Goal: Information Seeking & Learning: Find contact information

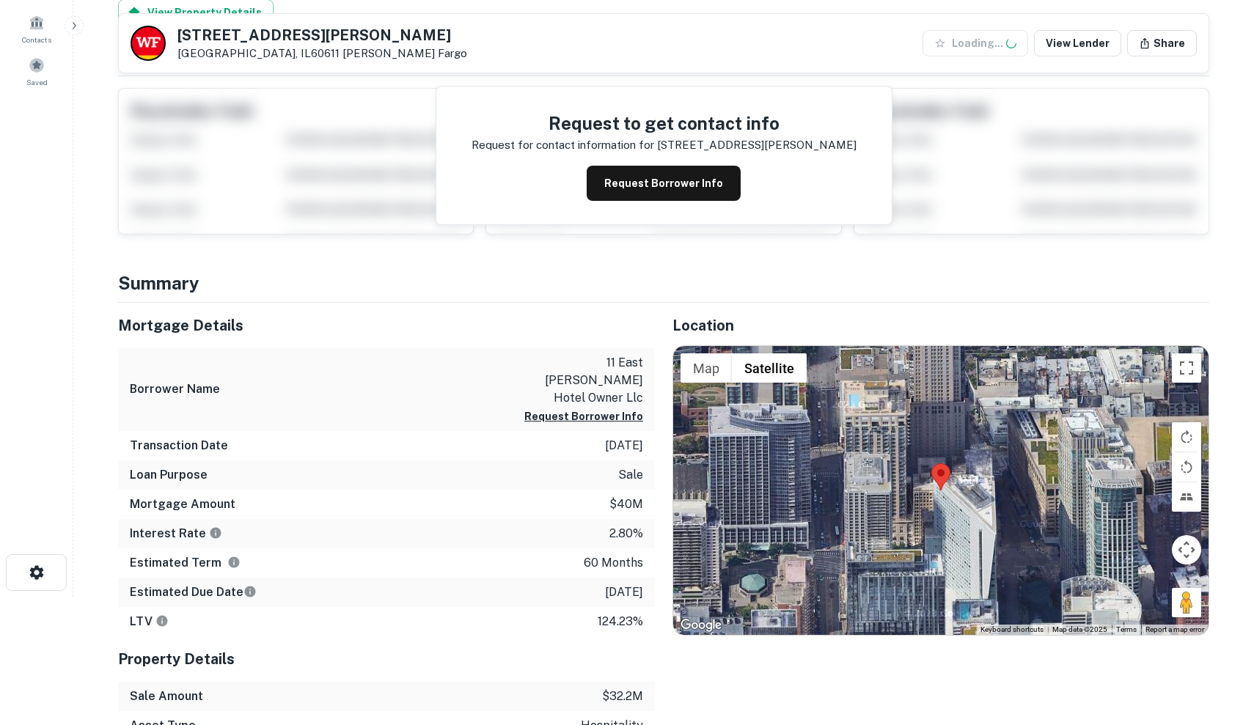
scroll to position [165, 0]
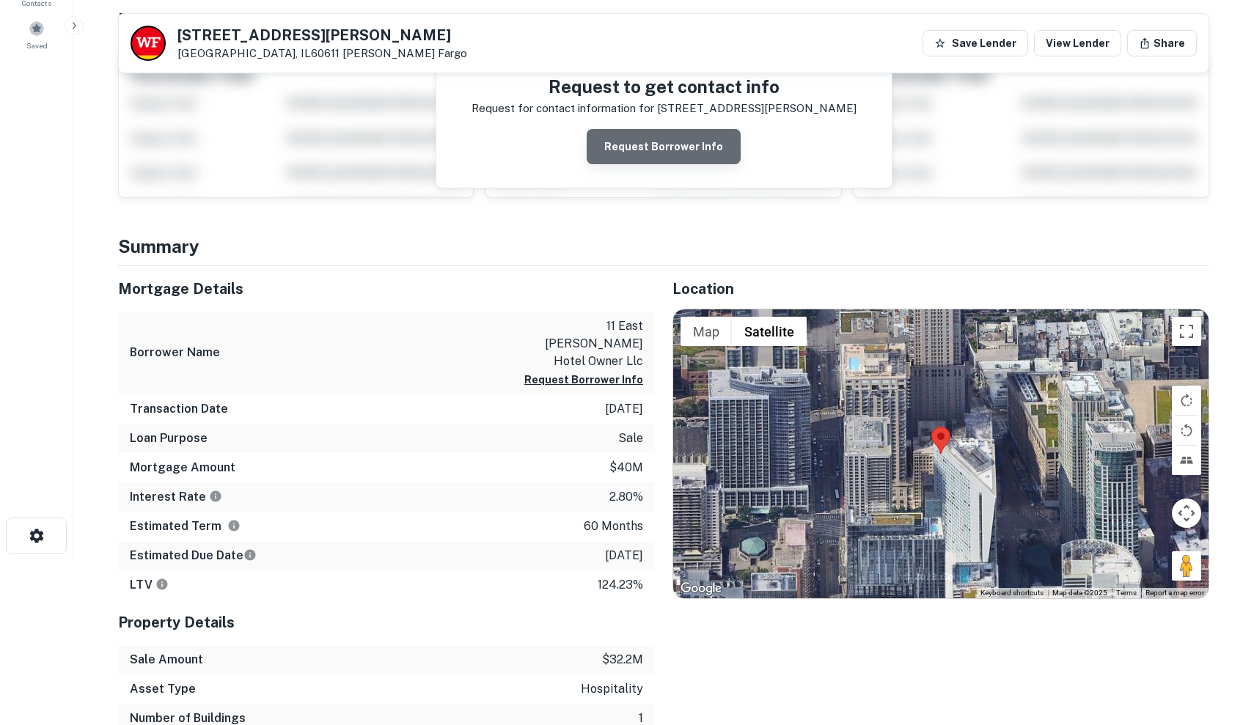
click at [681, 155] on button "Request Borrower Info" at bounding box center [664, 146] width 154 height 35
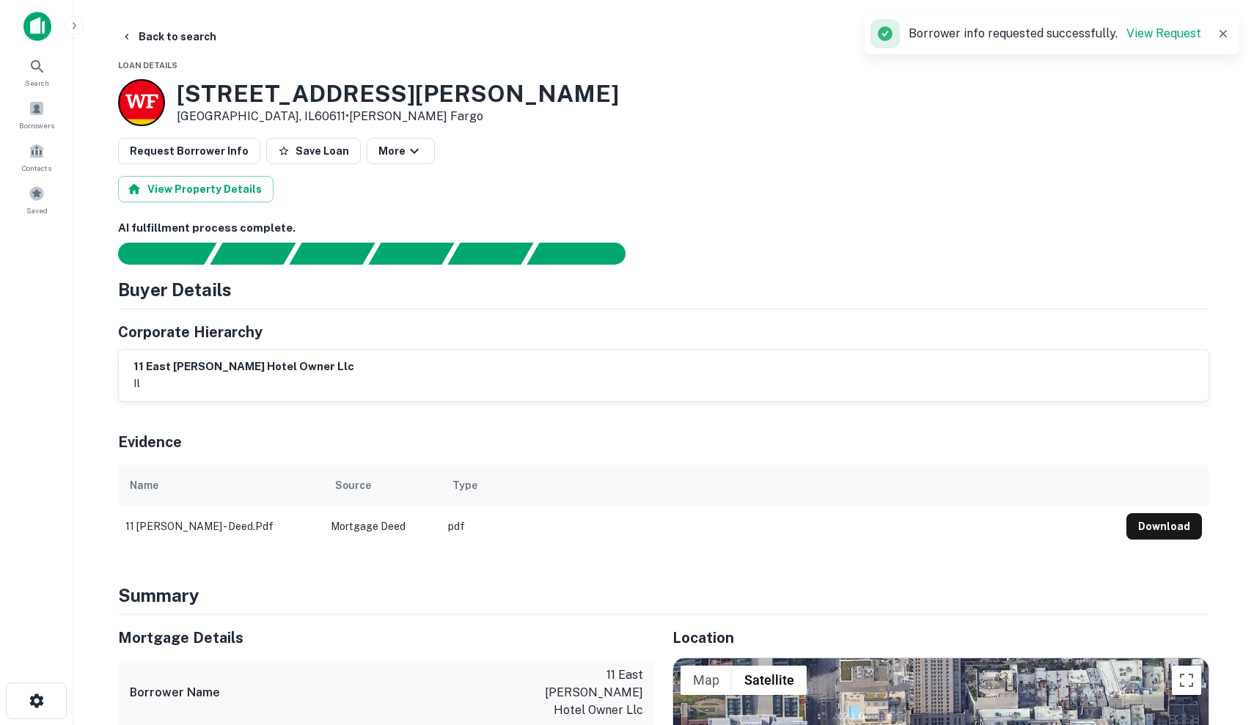
scroll to position [0, 0]
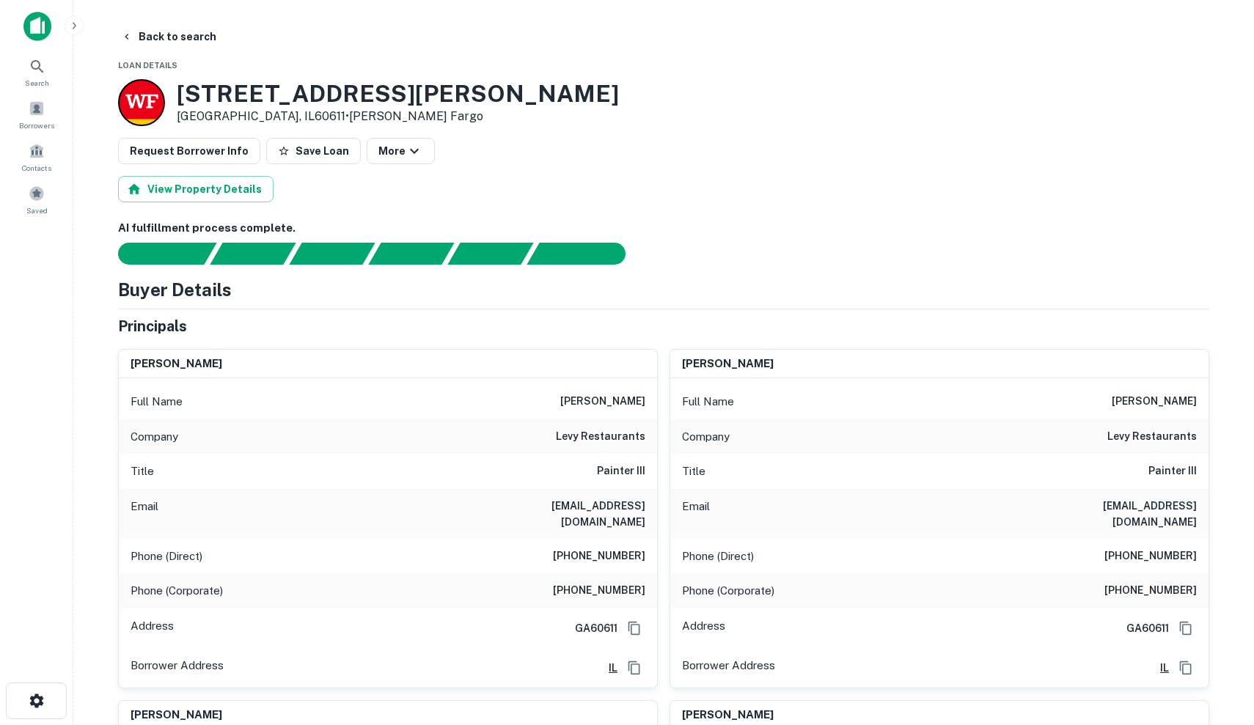
click at [596, 400] on h6 "[PERSON_NAME]" at bounding box center [602, 402] width 85 height 18
drag, startPoint x: 591, startPoint y: 400, endPoint x: 652, endPoint y: 396, distance: 61.0
click at [652, 396] on div "Full Name [PERSON_NAME]" at bounding box center [388, 401] width 538 height 35
copy h6 "[PERSON_NAME]"
click at [506, 477] on div "Title Painter III" at bounding box center [388, 471] width 538 height 35
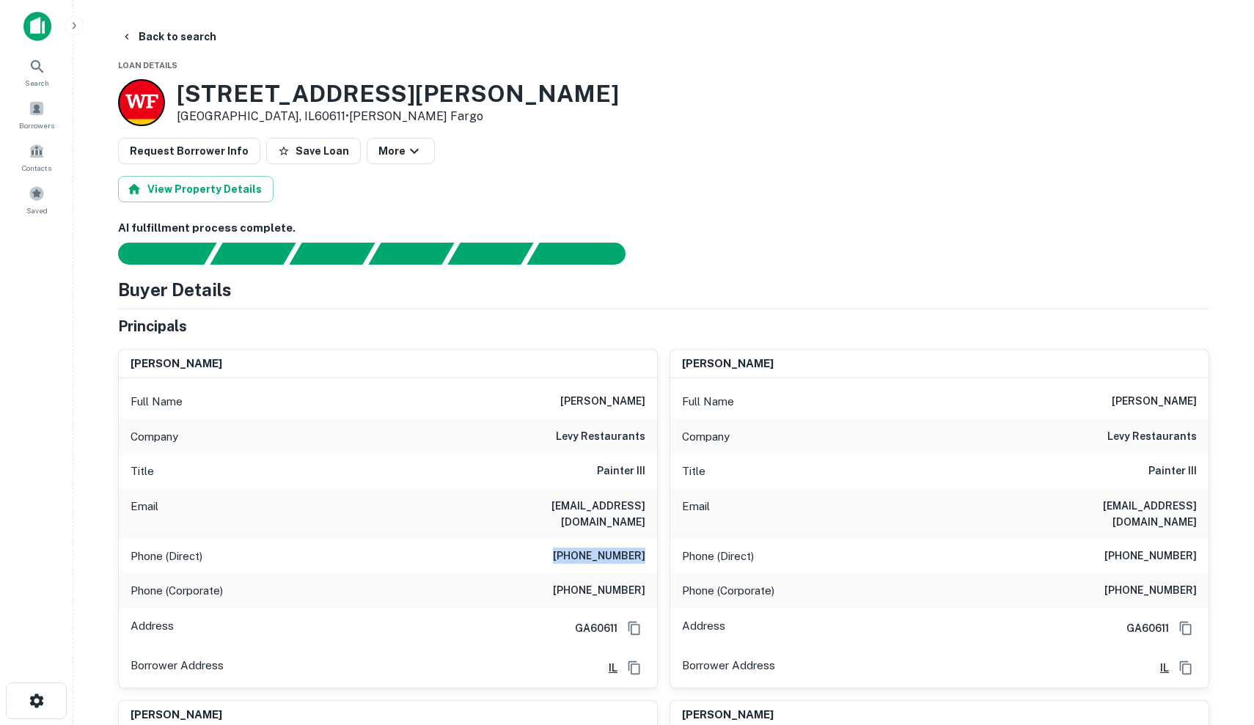
drag, startPoint x: 567, startPoint y: 541, endPoint x: 647, endPoint y: 542, distance: 79.9
click at [647, 542] on div "Phone (Direct) [PHONE_NUMBER]" at bounding box center [388, 556] width 538 height 35
copy h6 "[PHONE_NUMBER]"
click at [555, 506] on div "Email [EMAIL_ADDRESS][DOMAIN_NAME]" at bounding box center [388, 514] width 538 height 50
drag, startPoint x: 562, startPoint y: 570, endPoint x: 651, endPoint y: 574, distance: 88.8
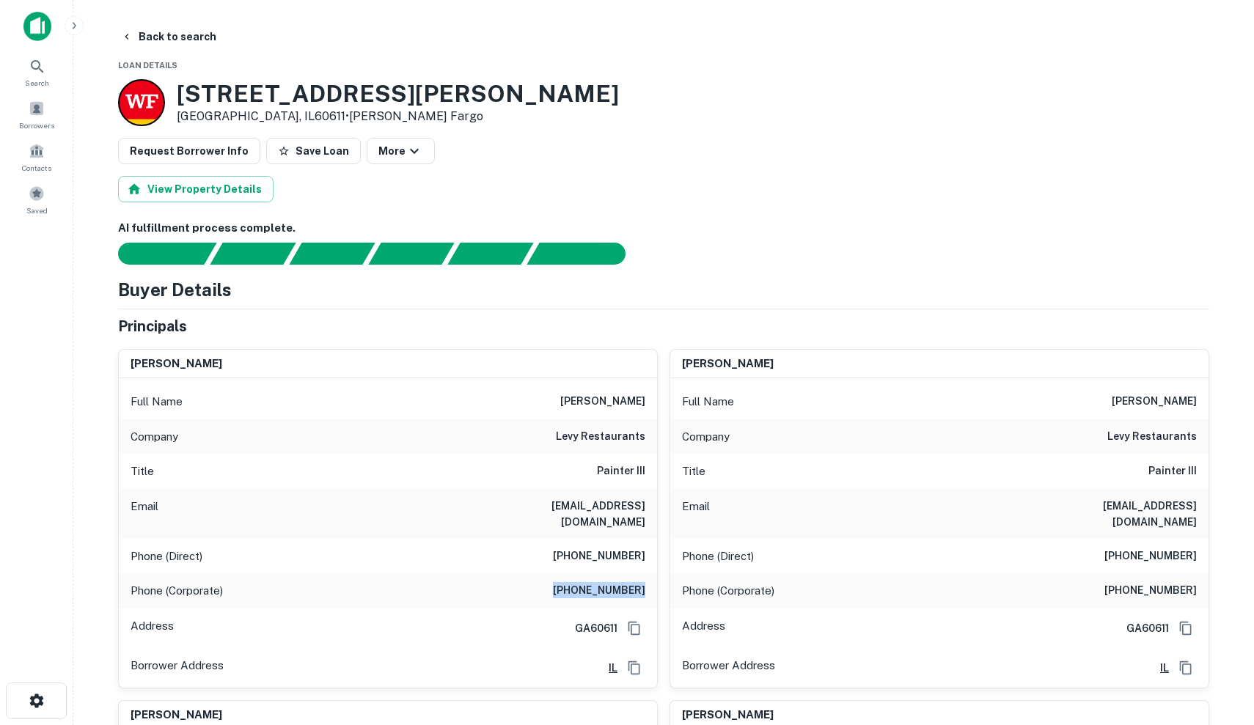
click at [651, 574] on div "Phone (Corporate) [PHONE_NUMBER]" at bounding box center [388, 591] width 538 height 35
drag, startPoint x: 563, startPoint y: 502, endPoint x: 651, endPoint y: 506, distance: 88.8
click at [651, 506] on div "Email [EMAIL_ADDRESS][DOMAIN_NAME]" at bounding box center [388, 514] width 538 height 50
copy h6 "[EMAIL_ADDRESS][DOMAIN_NAME]"
click at [746, 96] on div "[STREET_ADDRESS][PERSON_NAME] • [PERSON_NAME] Fargo" at bounding box center [663, 102] width 1091 height 47
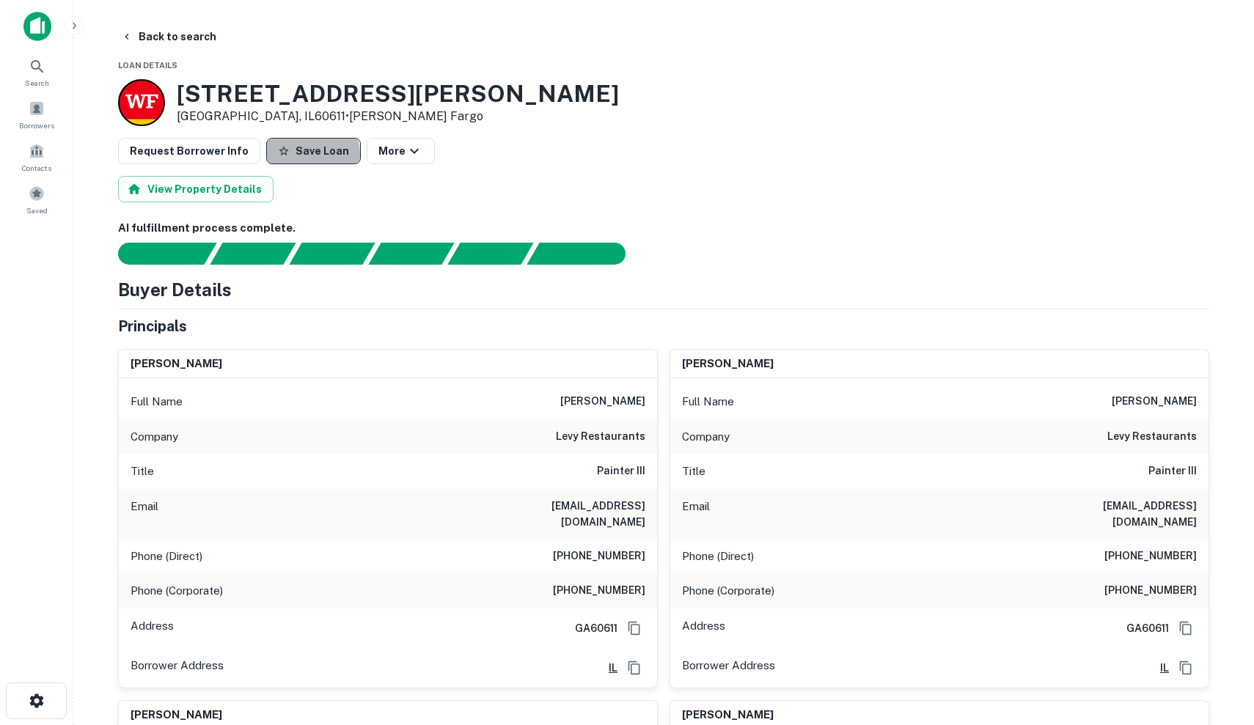
click at [296, 155] on button "Save Loan" at bounding box center [313, 151] width 95 height 26
click at [147, 32] on button "Back to search" at bounding box center [168, 36] width 107 height 26
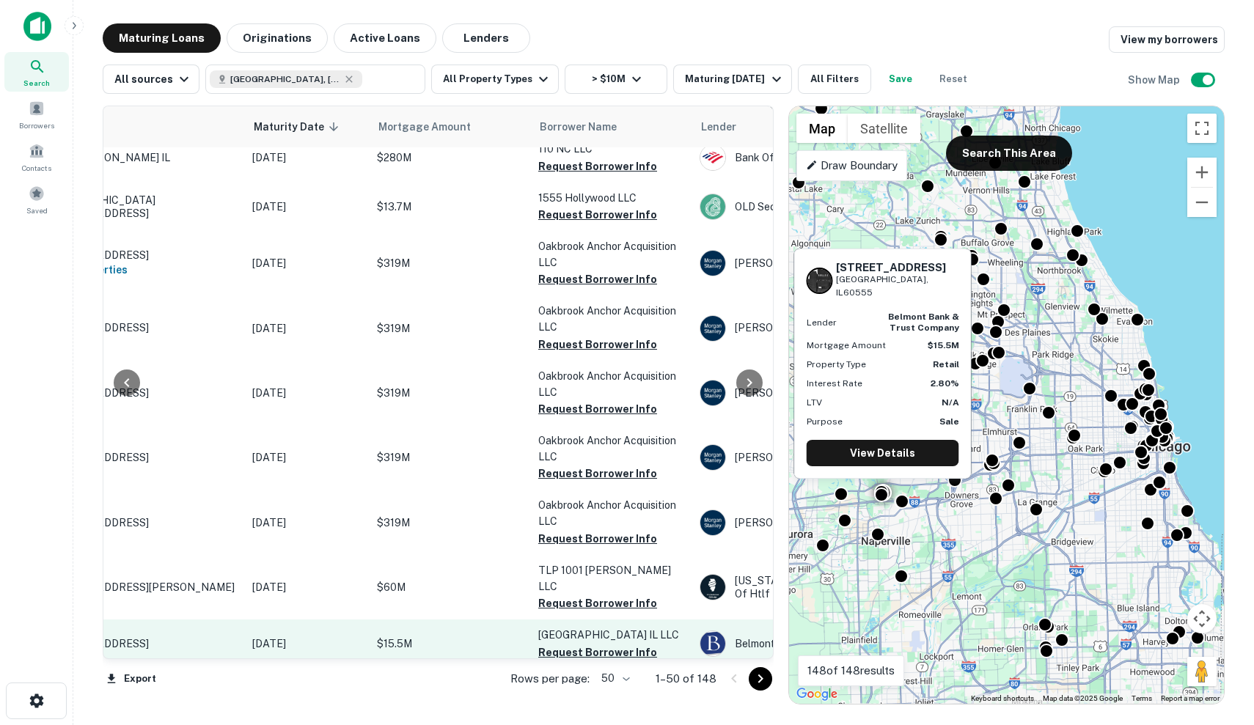
scroll to position [2215, 114]
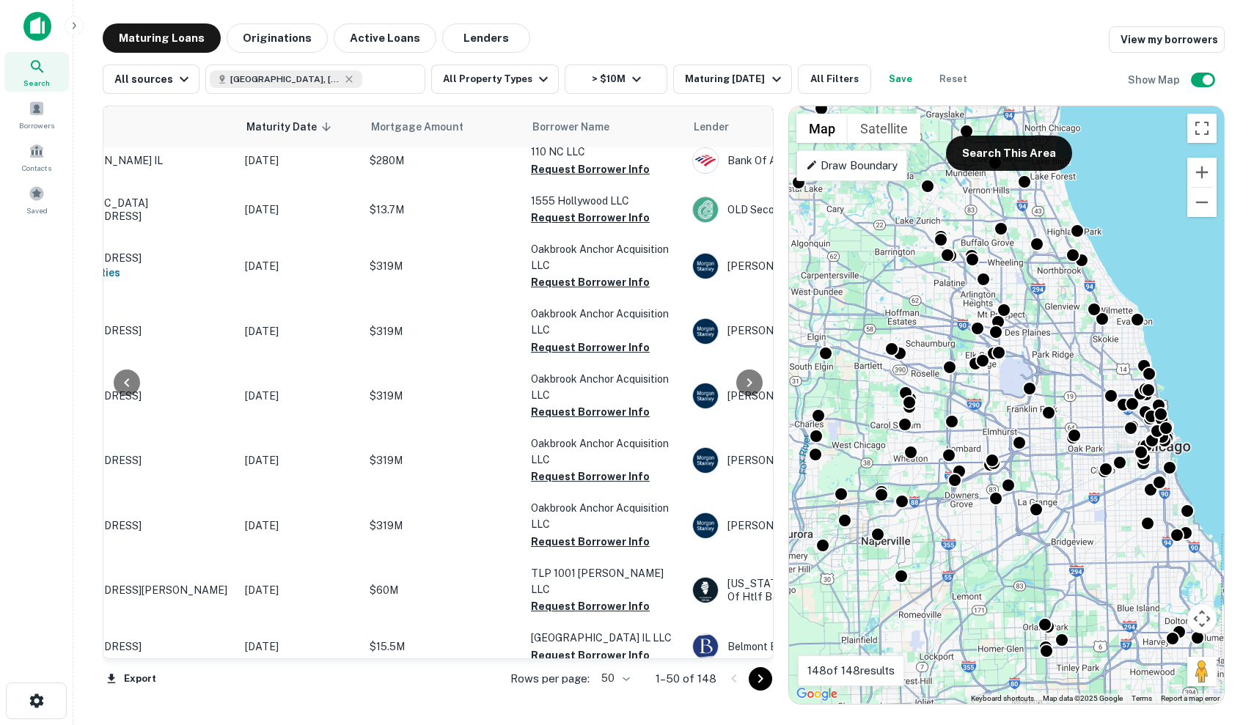
click at [755, 681] on icon "Go to next page" at bounding box center [761, 679] width 18 height 18
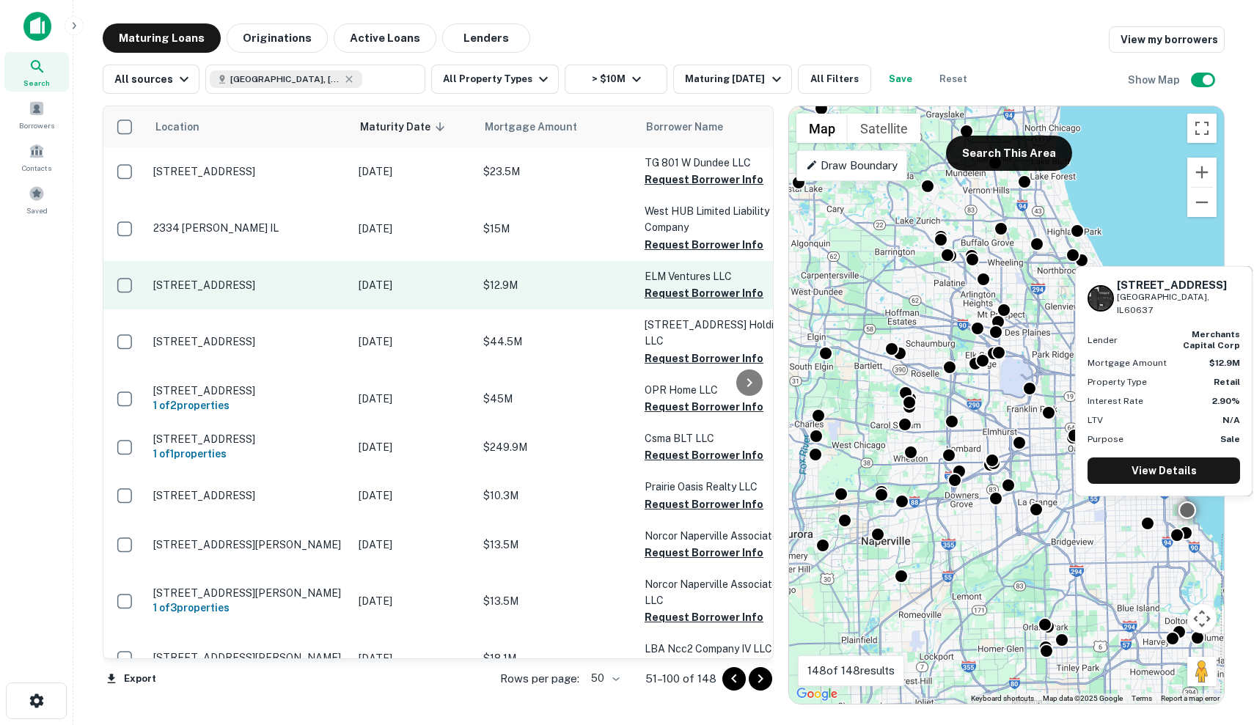
click at [389, 291] on p "[DATE]" at bounding box center [414, 285] width 110 height 16
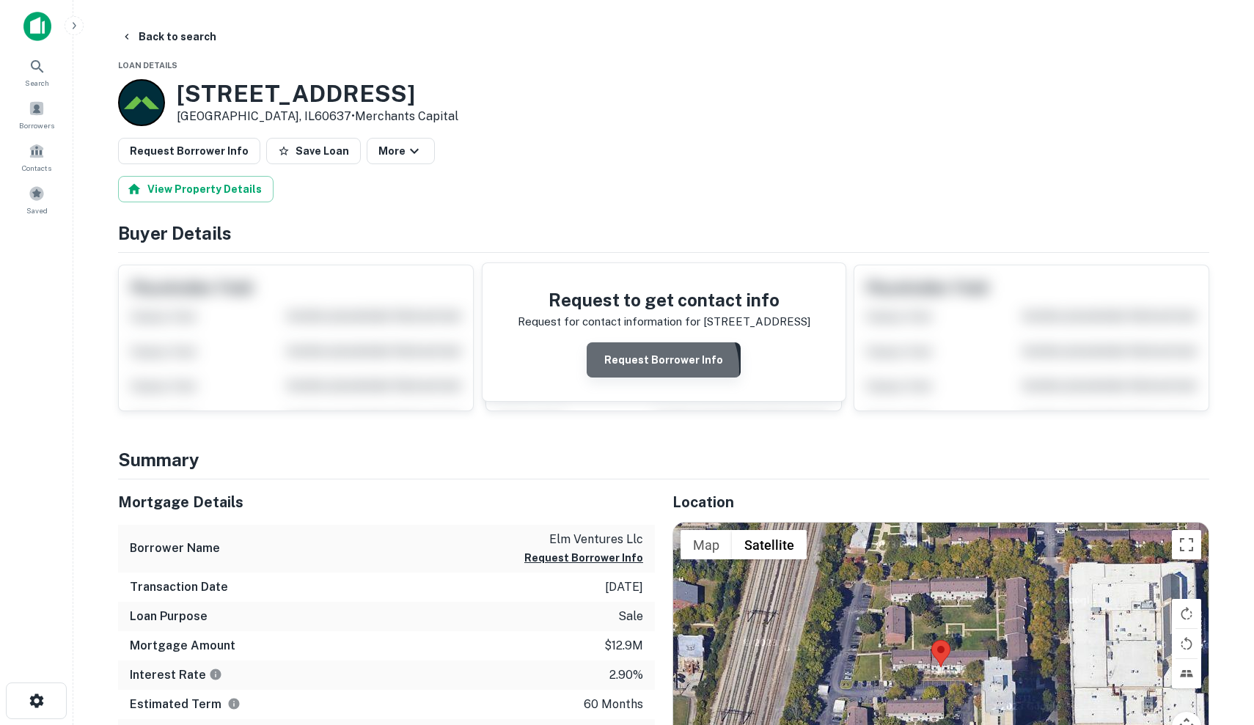
click at [661, 370] on button "Request Borrower Info" at bounding box center [664, 360] width 154 height 35
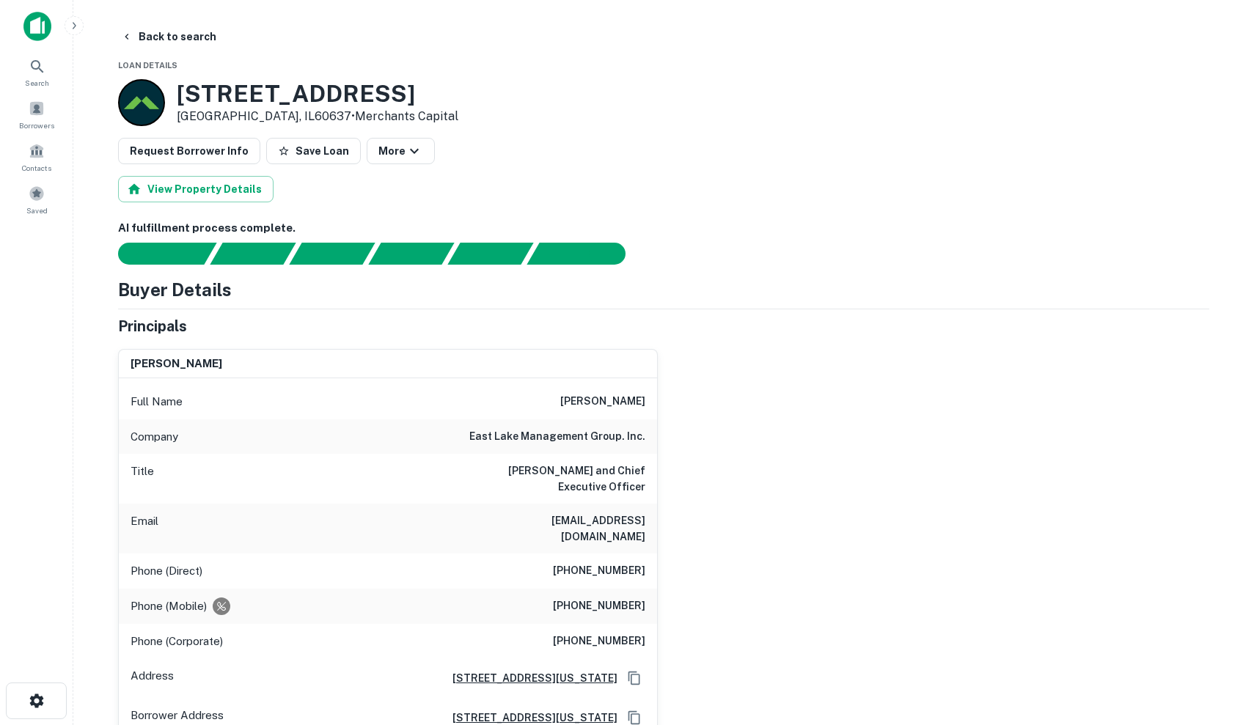
click at [305, 156] on button "Save Loan" at bounding box center [313, 151] width 95 height 26
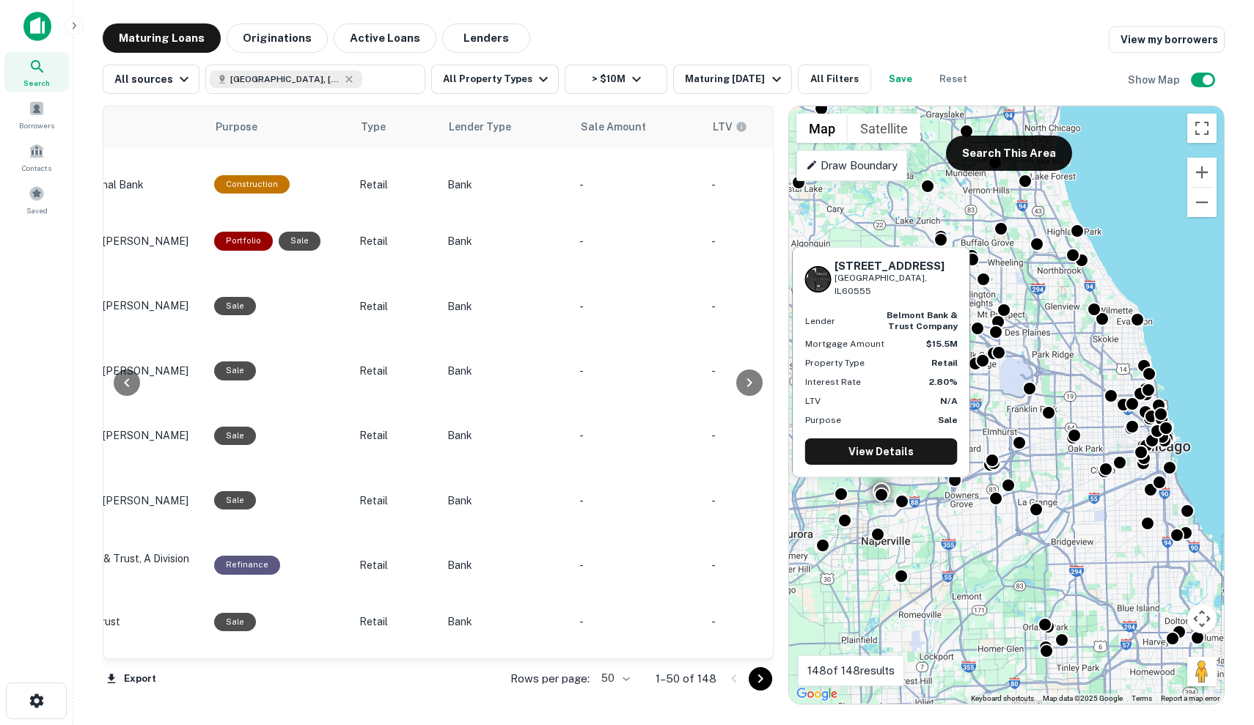
scroll to position [2239, 827]
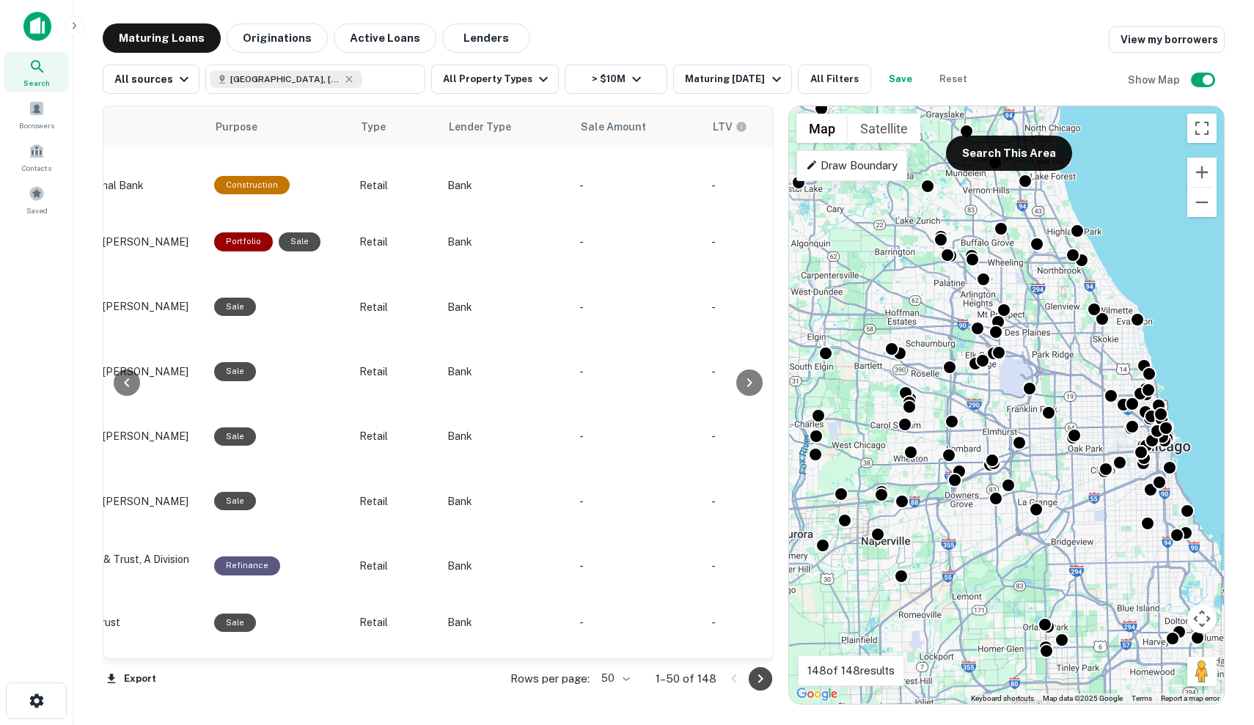
click at [753, 675] on icon "Go to next page" at bounding box center [761, 679] width 18 height 18
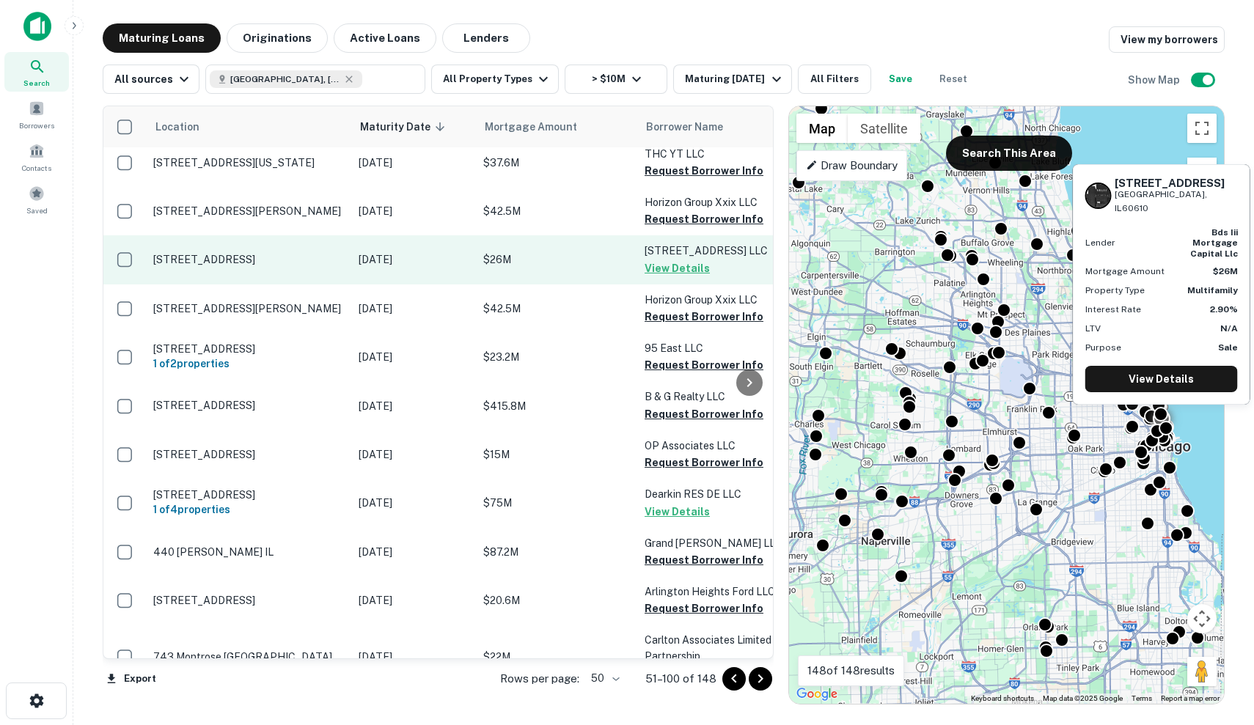
scroll to position [2171, 0]
click at [459, 252] on p "[DATE]" at bounding box center [414, 260] width 110 height 16
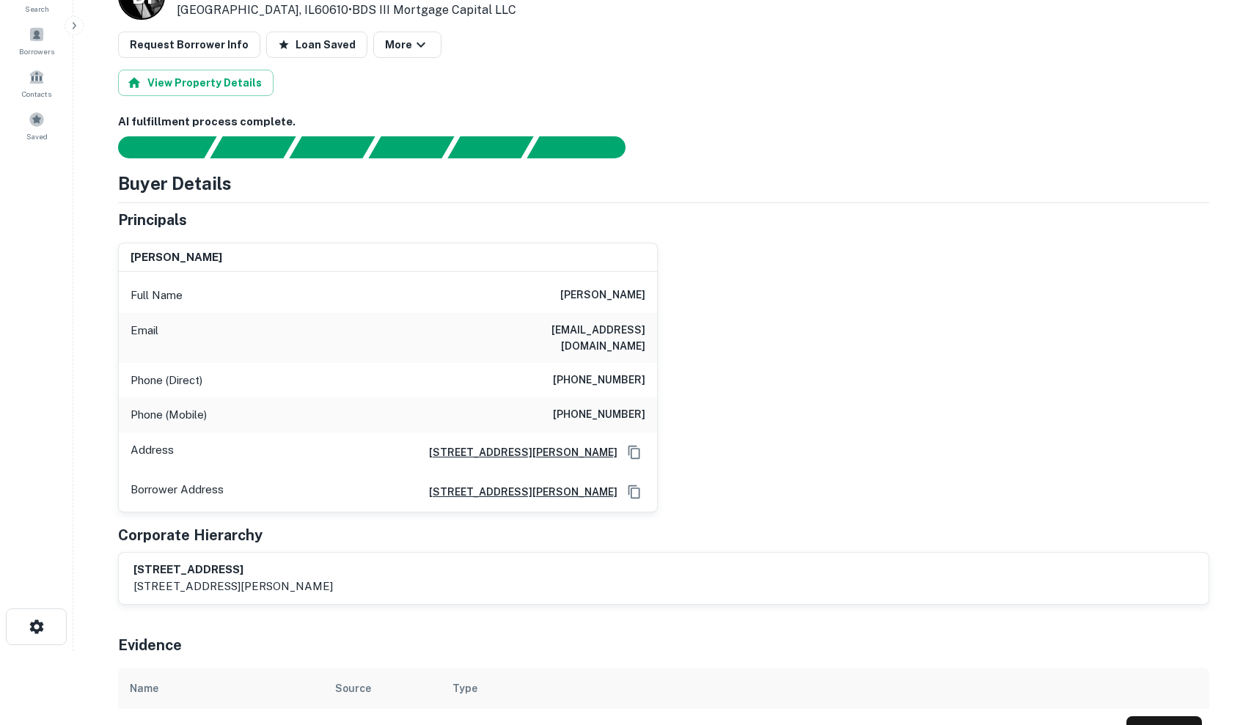
scroll to position [22, 0]
